Goal: Information Seeking & Learning: Learn about a topic

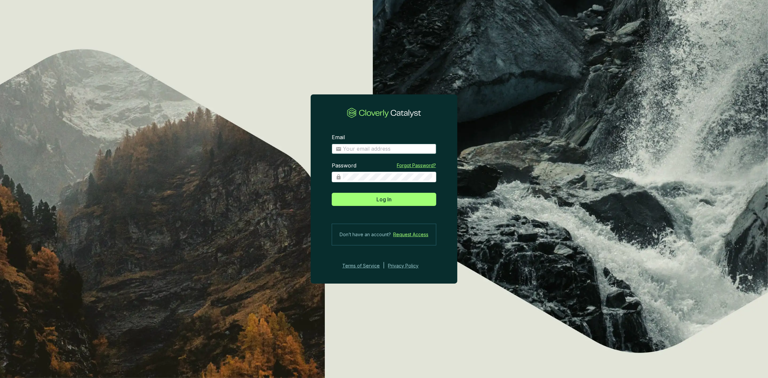
click at [362, 147] on input "Email" at bounding box center [387, 148] width 89 height 7
type input "kevin@invert.world"
click at [332, 193] on button "Log In" at bounding box center [384, 199] width 105 height 13
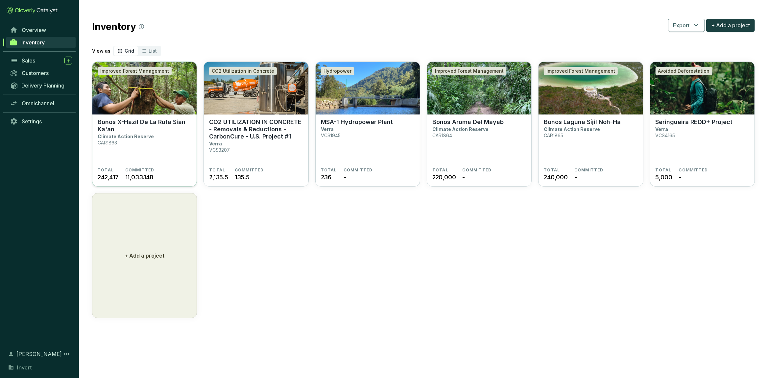
click at [158, 100] on img at bounding box center [144, 88] width 104 height 53
click at [497, 146] on section "Bonos Aroma Del Mayab Climate Action Reserve CAR1864" at bounding box center [479, 142] width 94 height 49
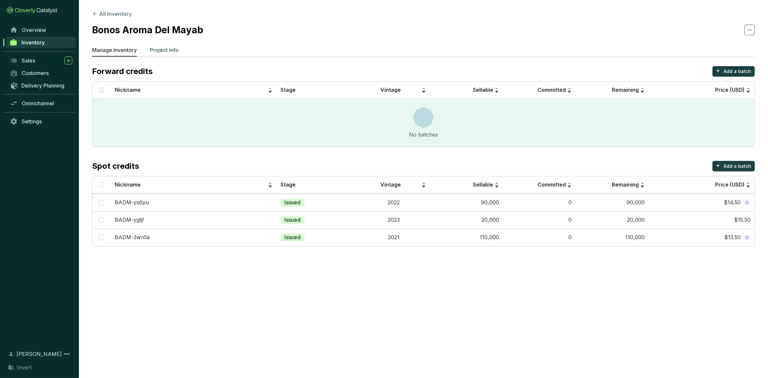
click at [167, 54] on p "Project Info" at bounding box center [164, 50] width 29 height 8
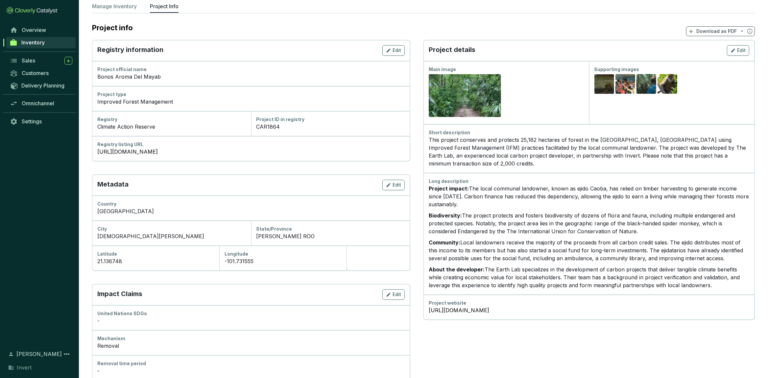
scroll to position [43, 0]
click at [37, 44] on span "Inventory" at bounding box center [32, 42] width 23 height 7
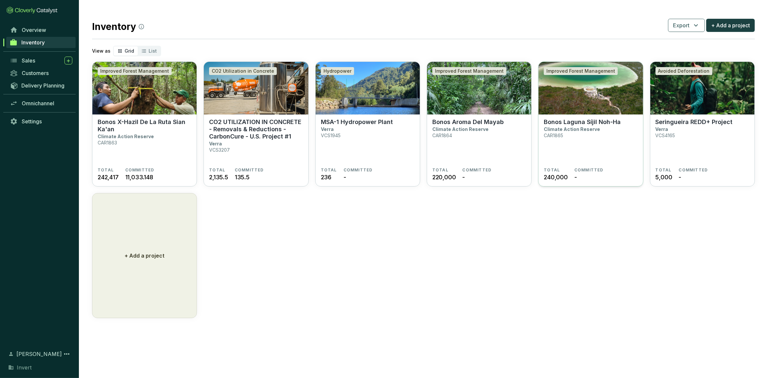
click at [562, 150] on section "Bonos Laguna Síjil Noh-Ha Climate Action Reserve CAR1865" at bounding box center [591, 142] width 94 height 49
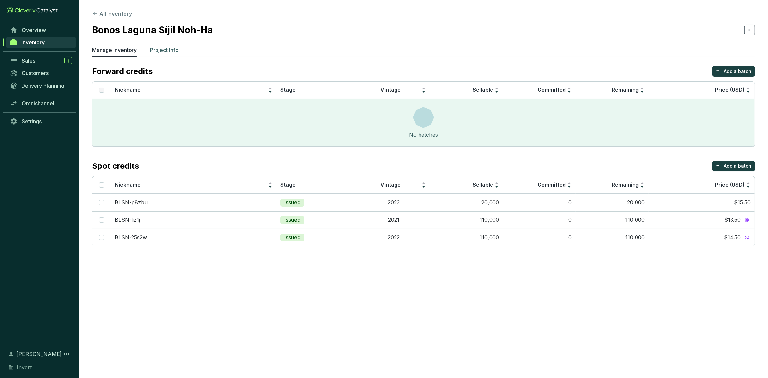
click at [161, 49] on p "Project Info" at bounding box center [164, 50] width 29 height 8
